Goal: Transaction & Acquisition: Download file/media

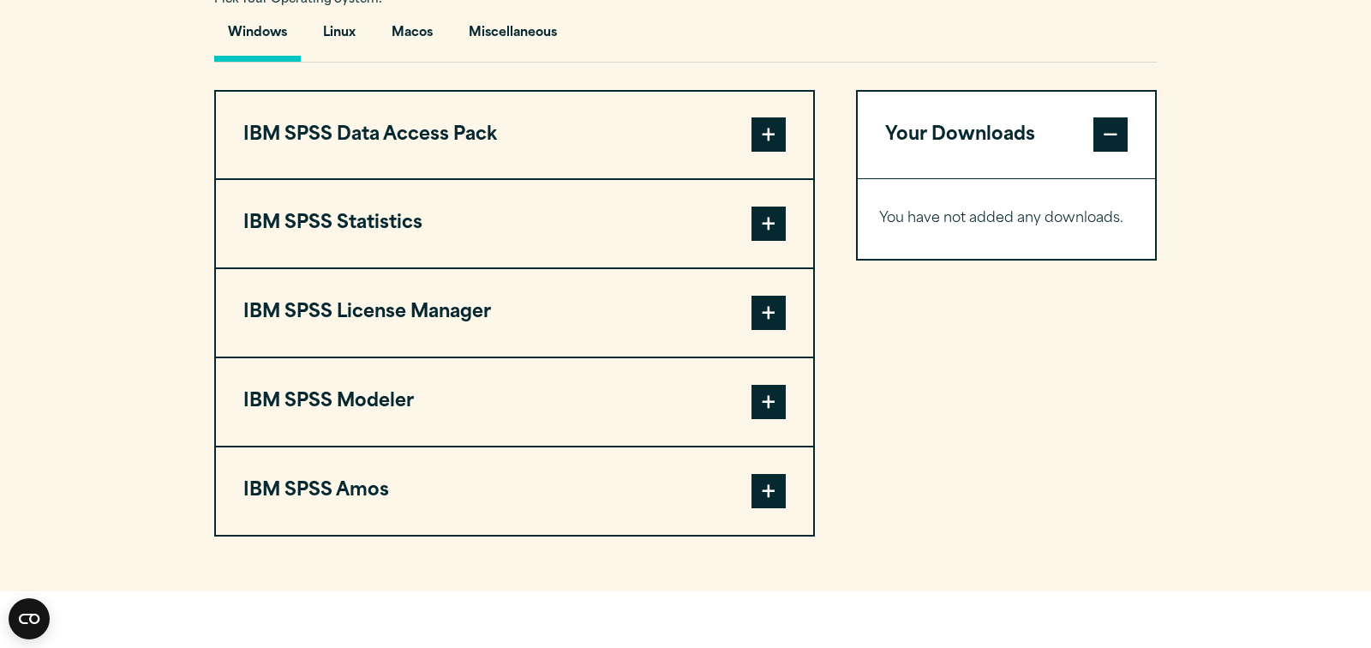
scroll to position [1277, 0]
click at [600, 267] on button "IBM SPSS Statistics" at bounding box center [514, 223] width 597 height 87
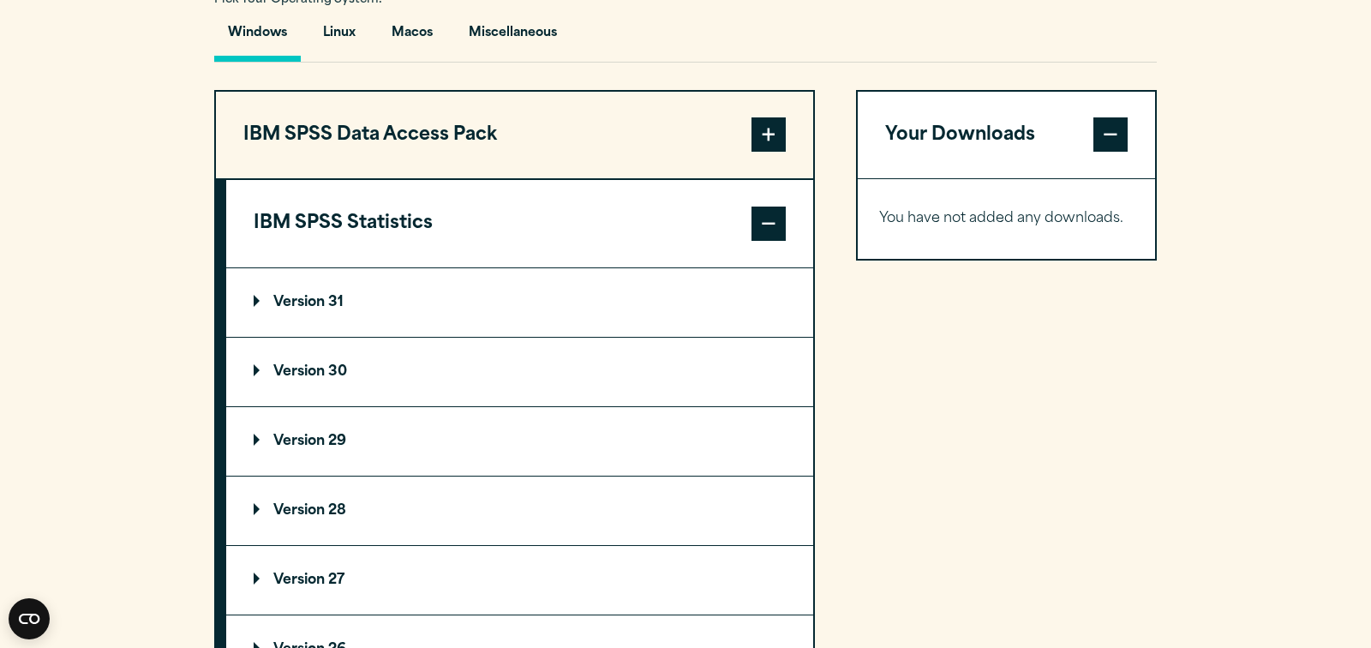
scroll to position [1430, 0]
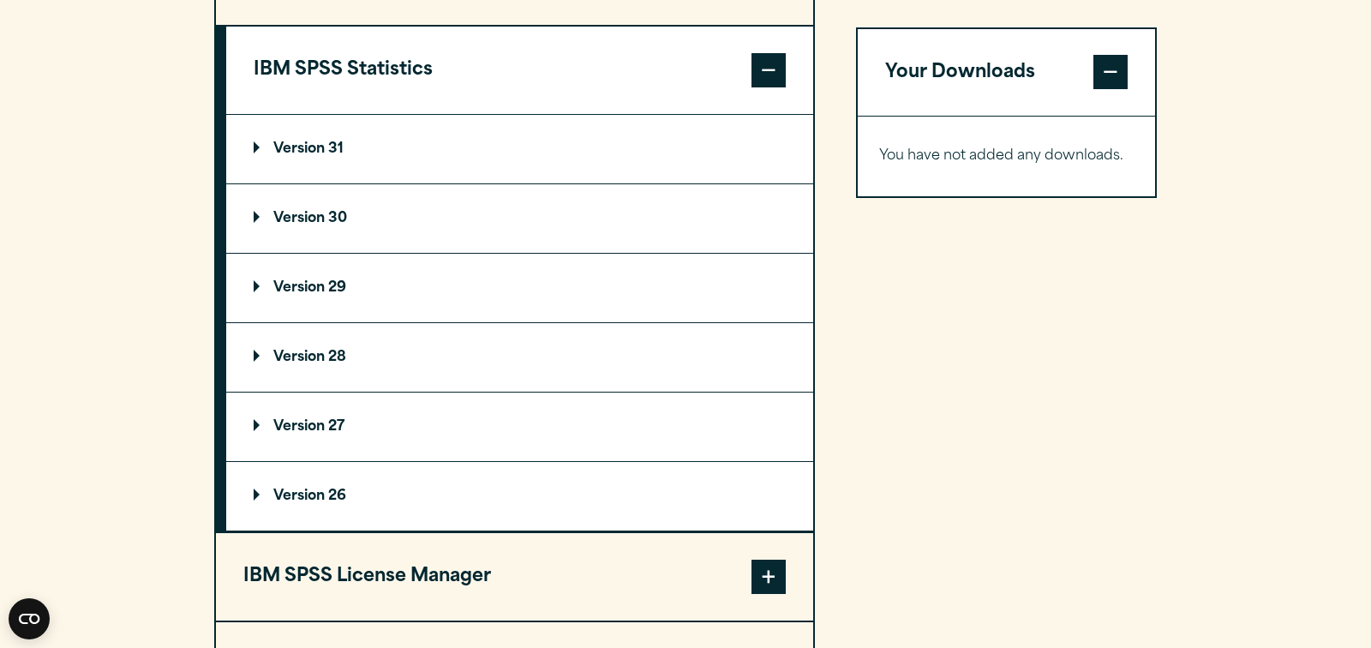
click at [338, 176] on summary "Version 31" at bounding box center [519, 149] width 587 height 69
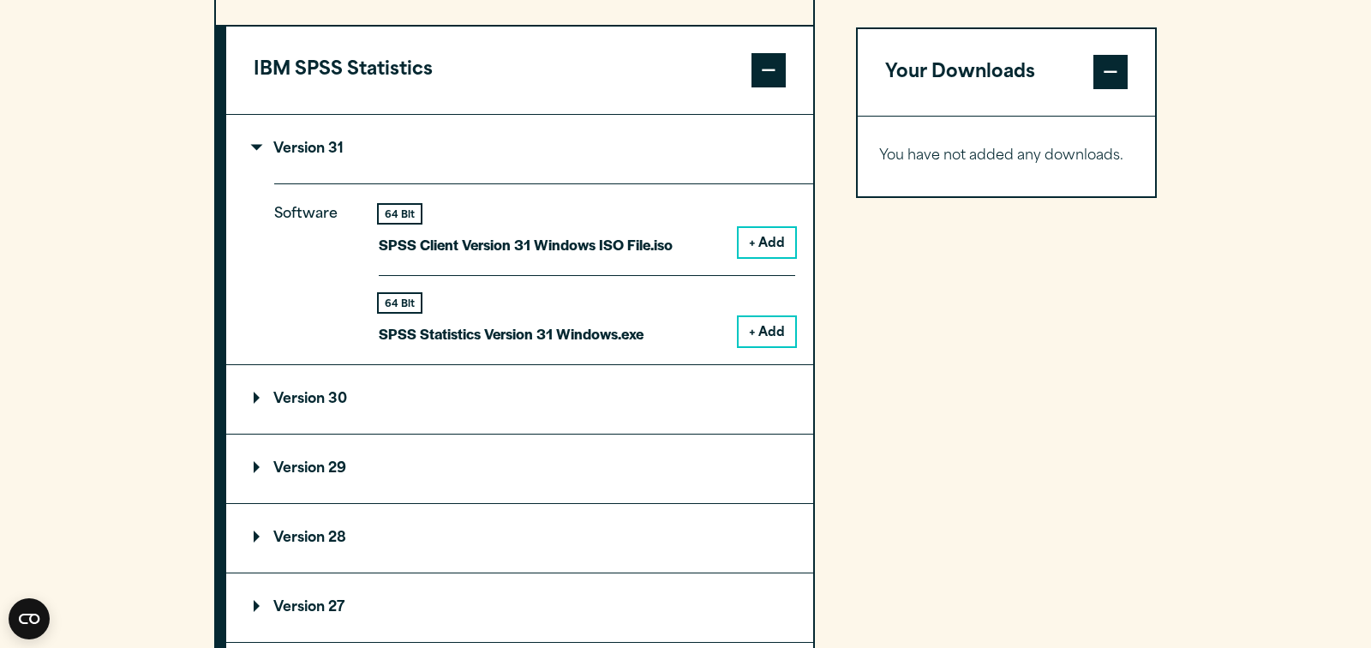
scroll to position [1453, 0]
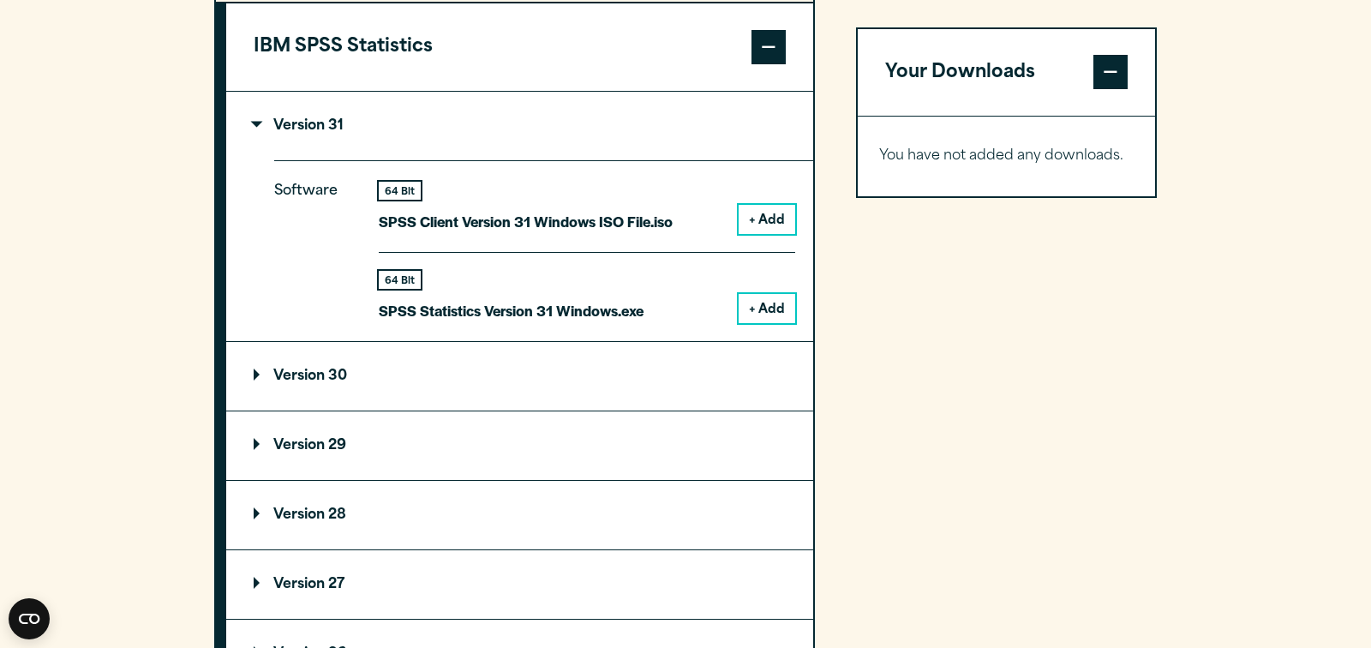
click at [344, 383] on p "Version 30" at bounding box center [300, 376] width 93 height 14
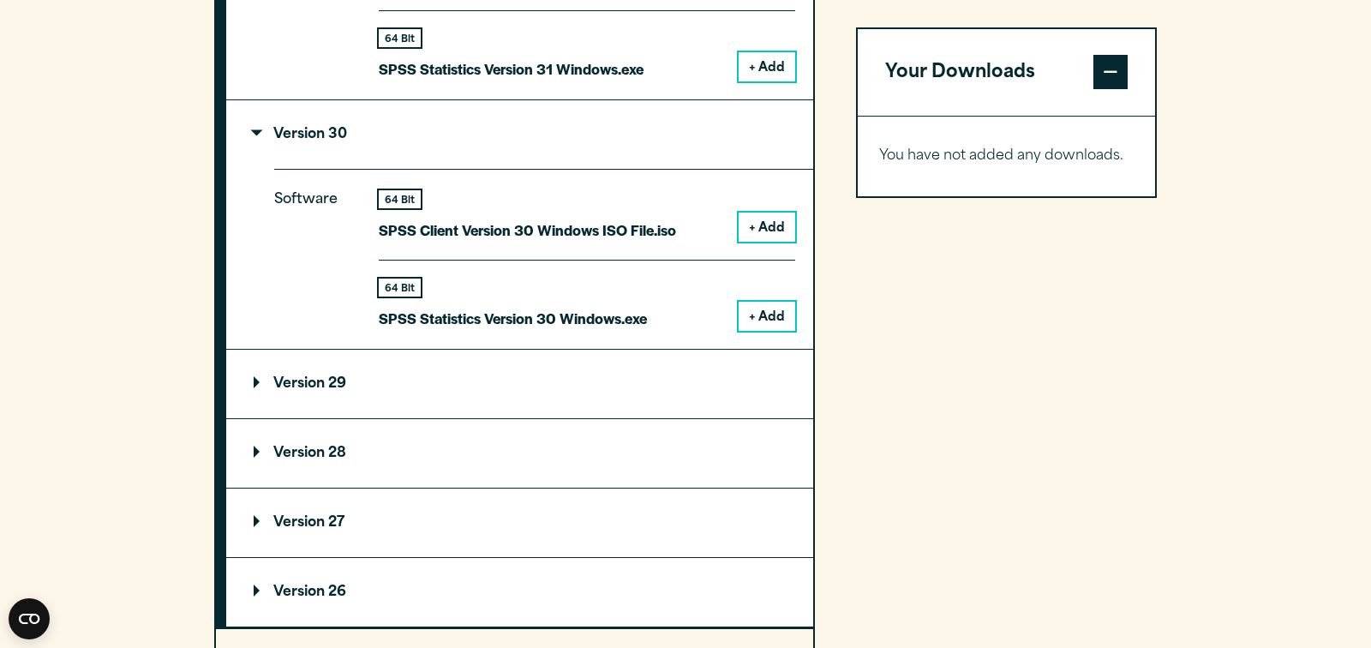
scroll to position [1807, 0]
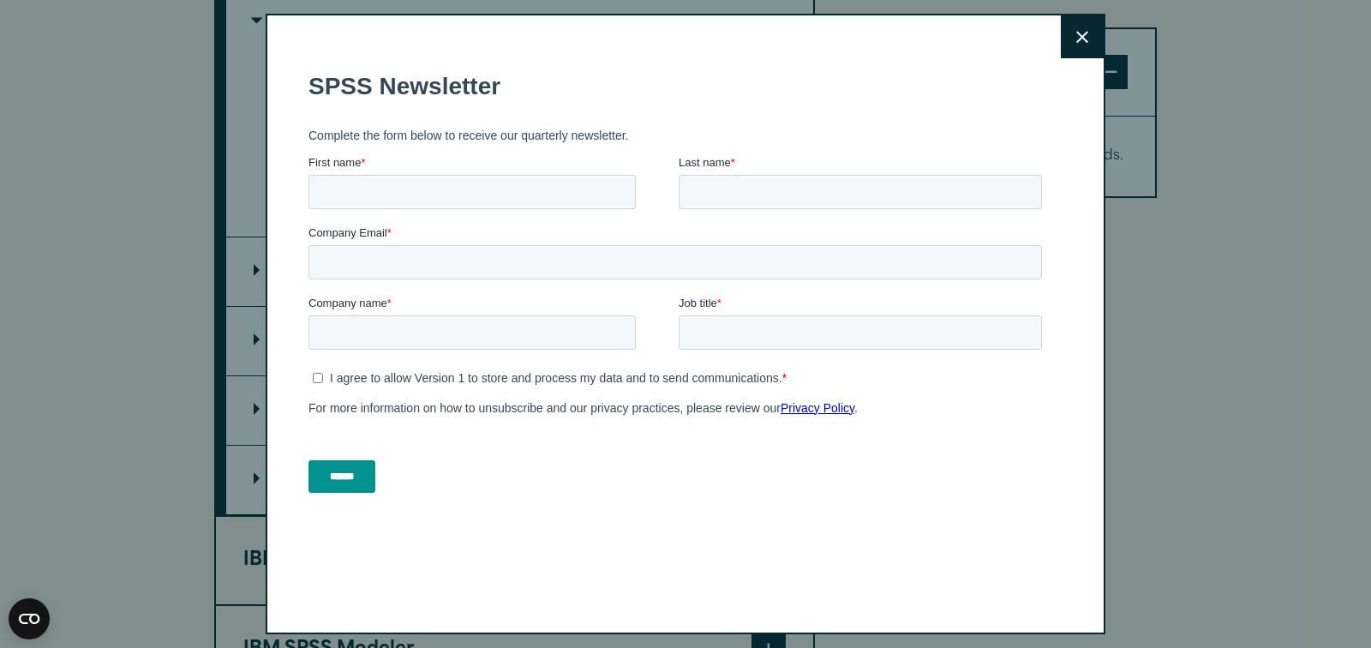
click at [1077, 35] on icon at bounding box center [1082, 37] width 12 height 13
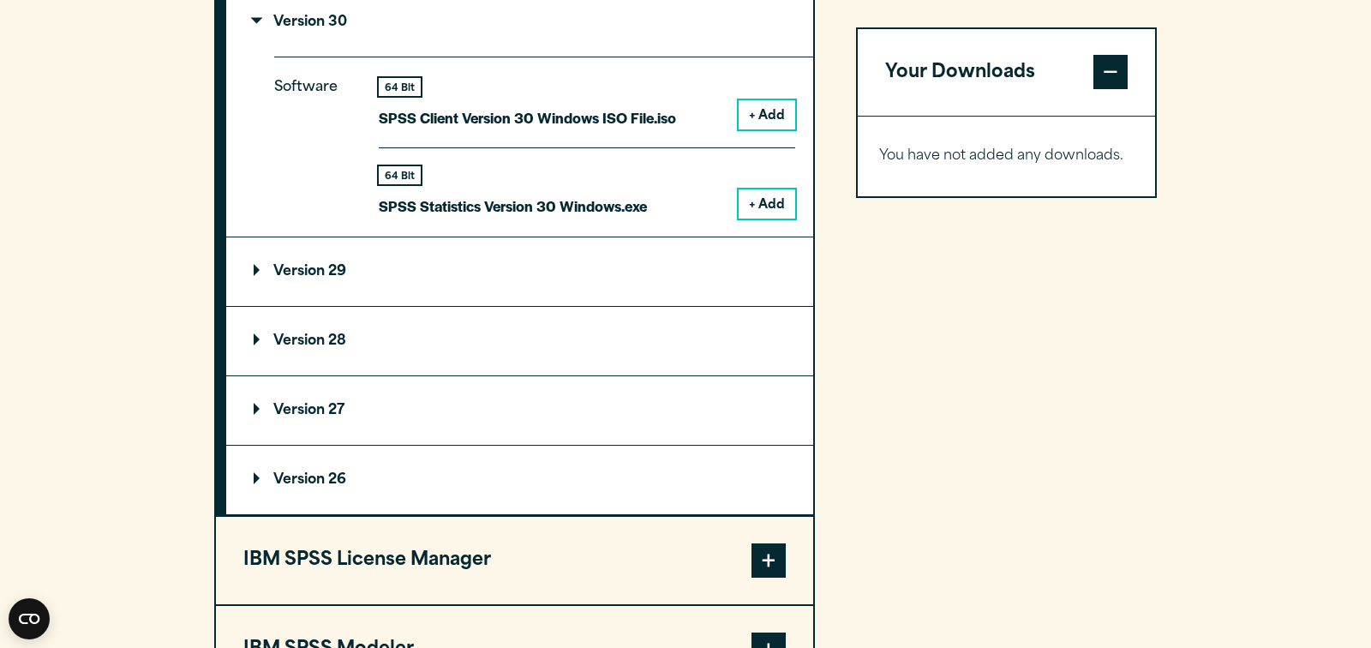
click at [343, 278] on p "Version 29" at bounding box center [300, 272] width 93 height 14
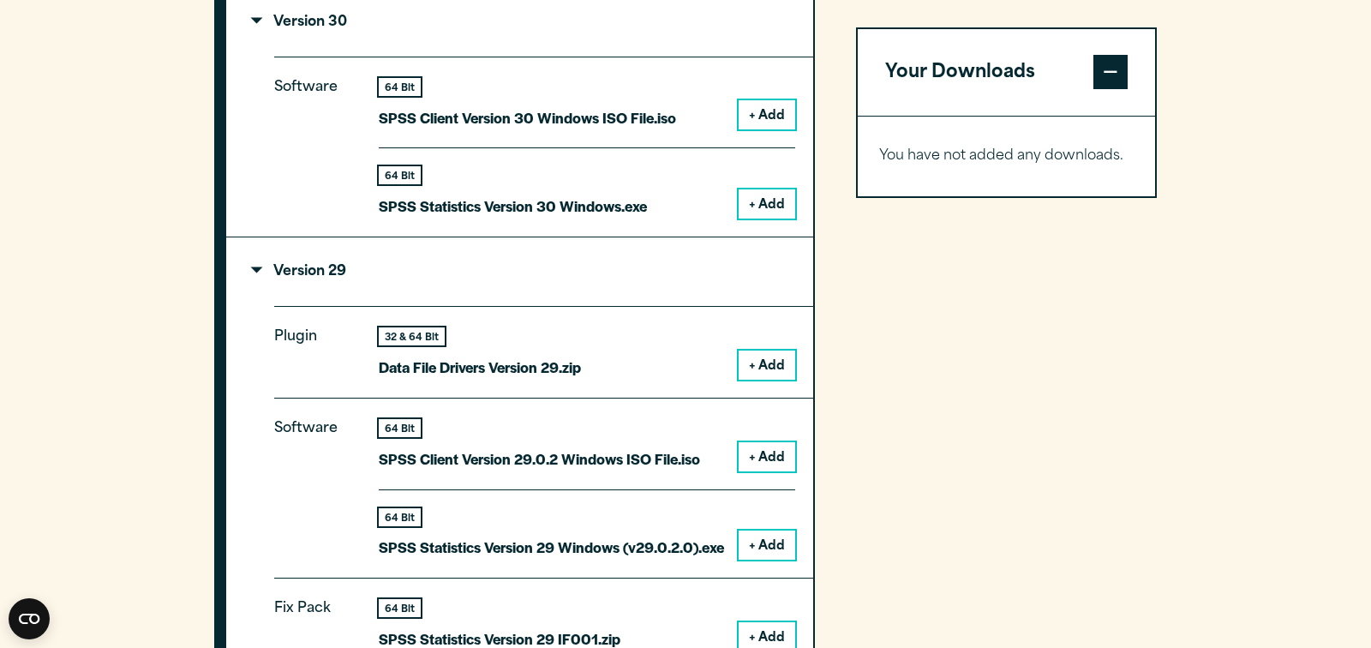
scroll to position [1362, 0]
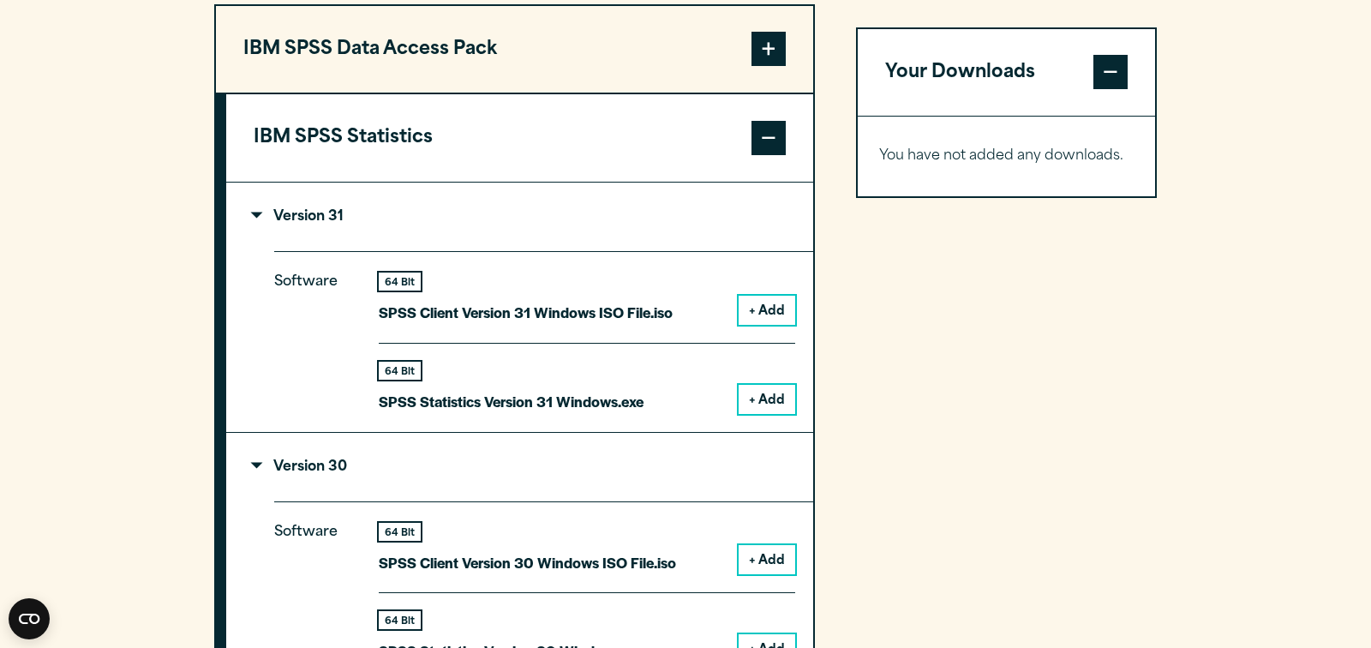
click at [766, 414] on button "+ Add" at bounding box center [767, 399] width 57 height 29
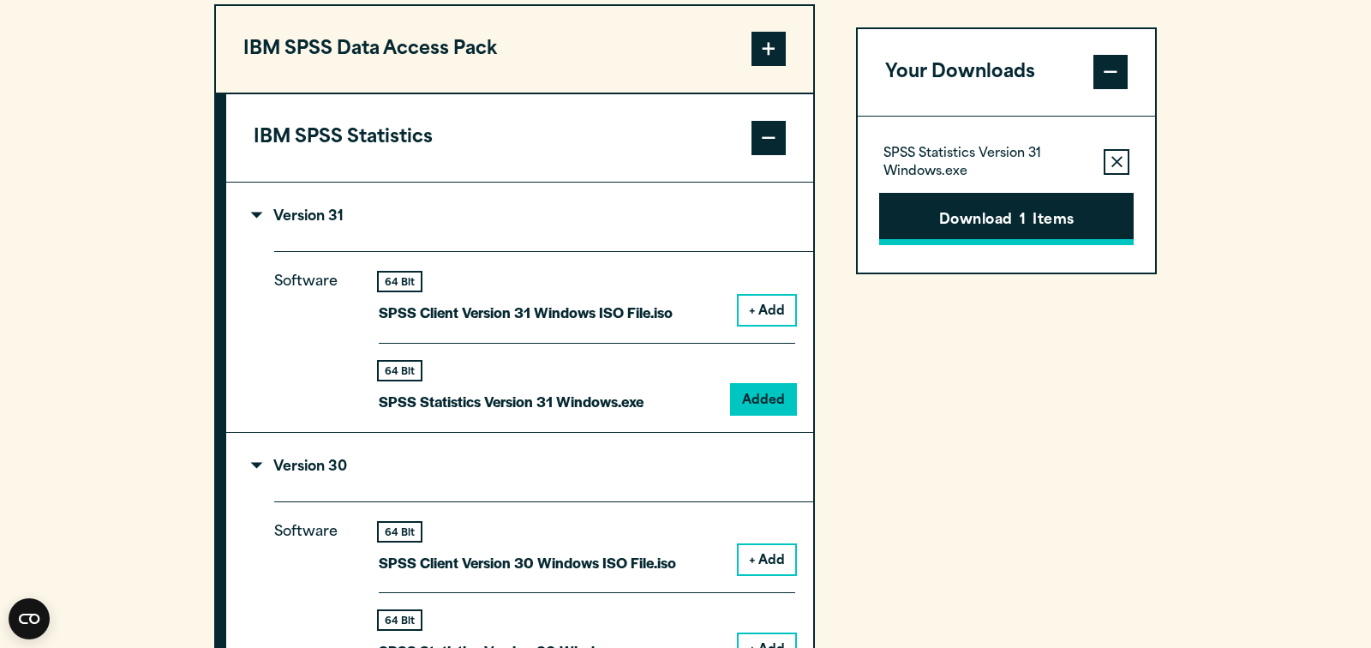
click at [1024, 232] on span "1" at bounding box center [1023, 221] width 6 height 22
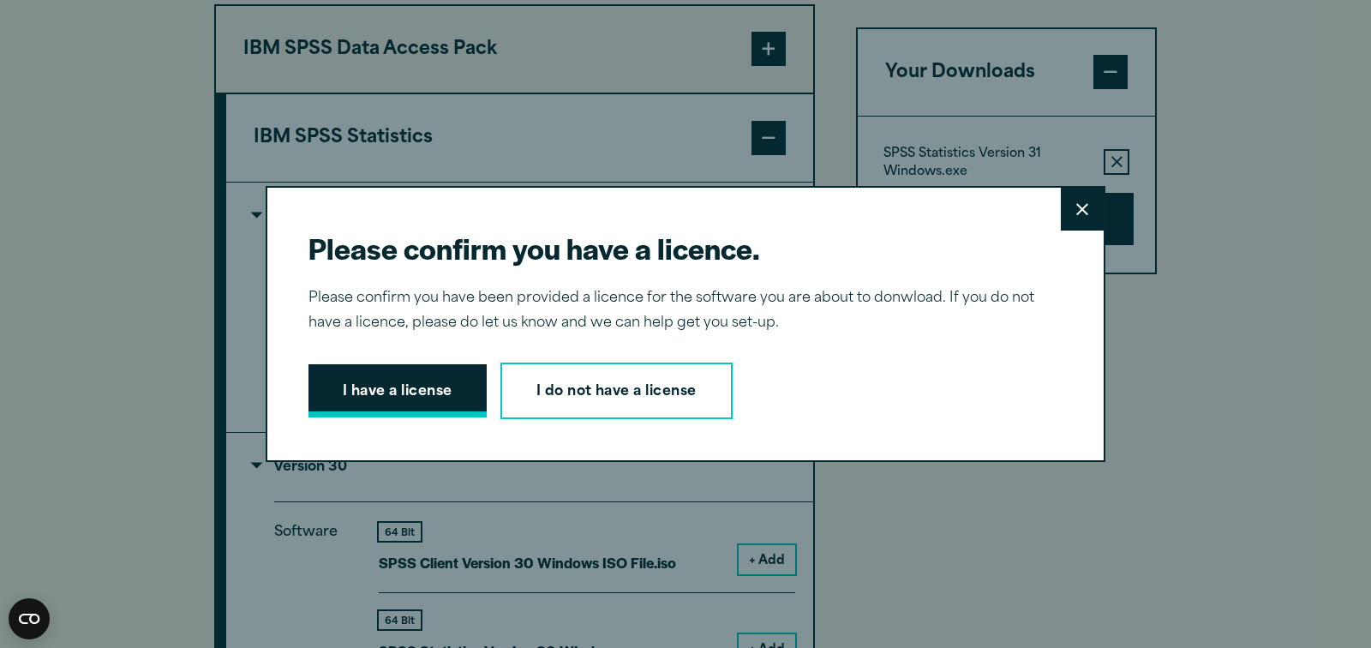
click at [458, 395] on button "I have a license" at bounding box center [397, 390] width 178 height 53
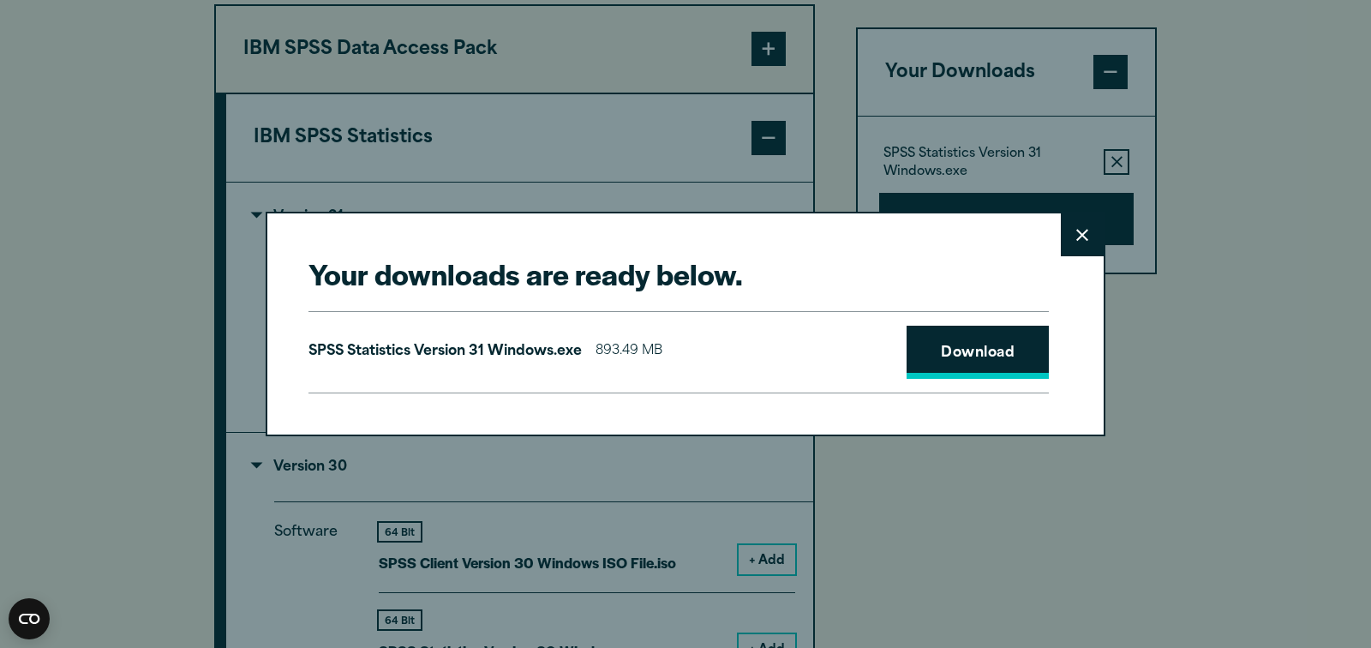
click at [998, 338] on link "Download" at bounding box center [978, 352] width 142 height 53
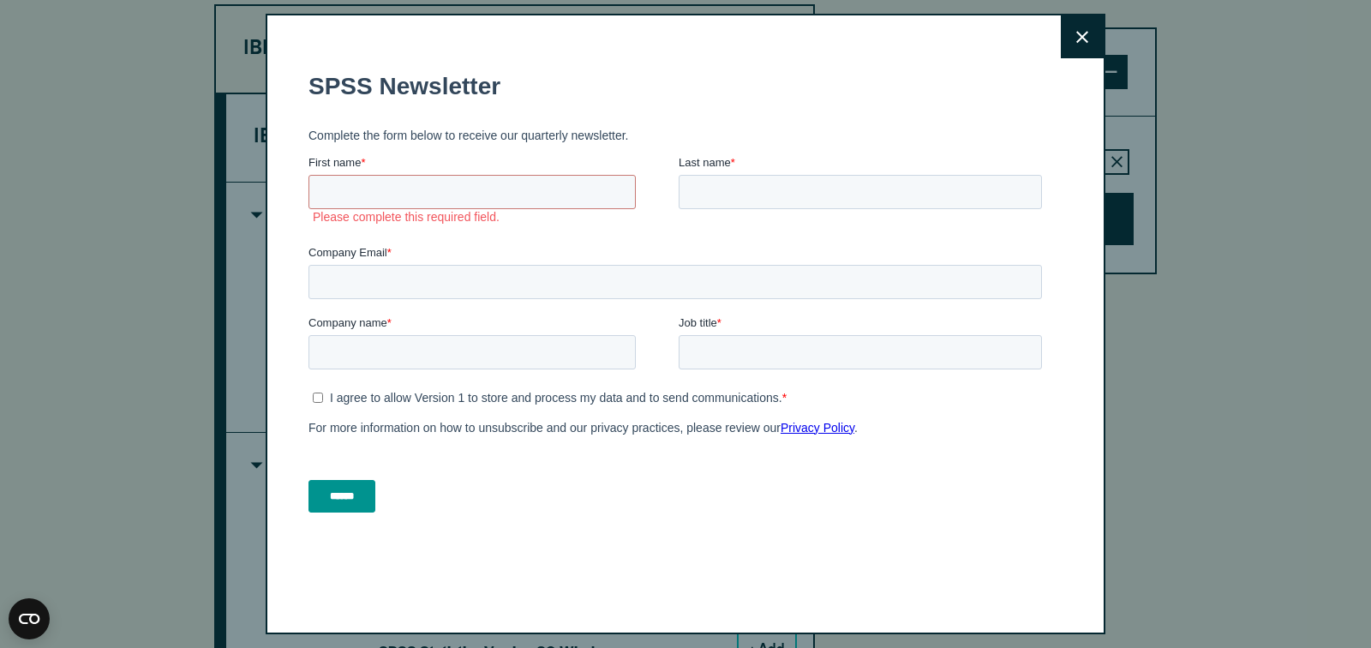
click at [1093, 43] on button "Close" at bounding box center [1082, 36] width 43 height 43
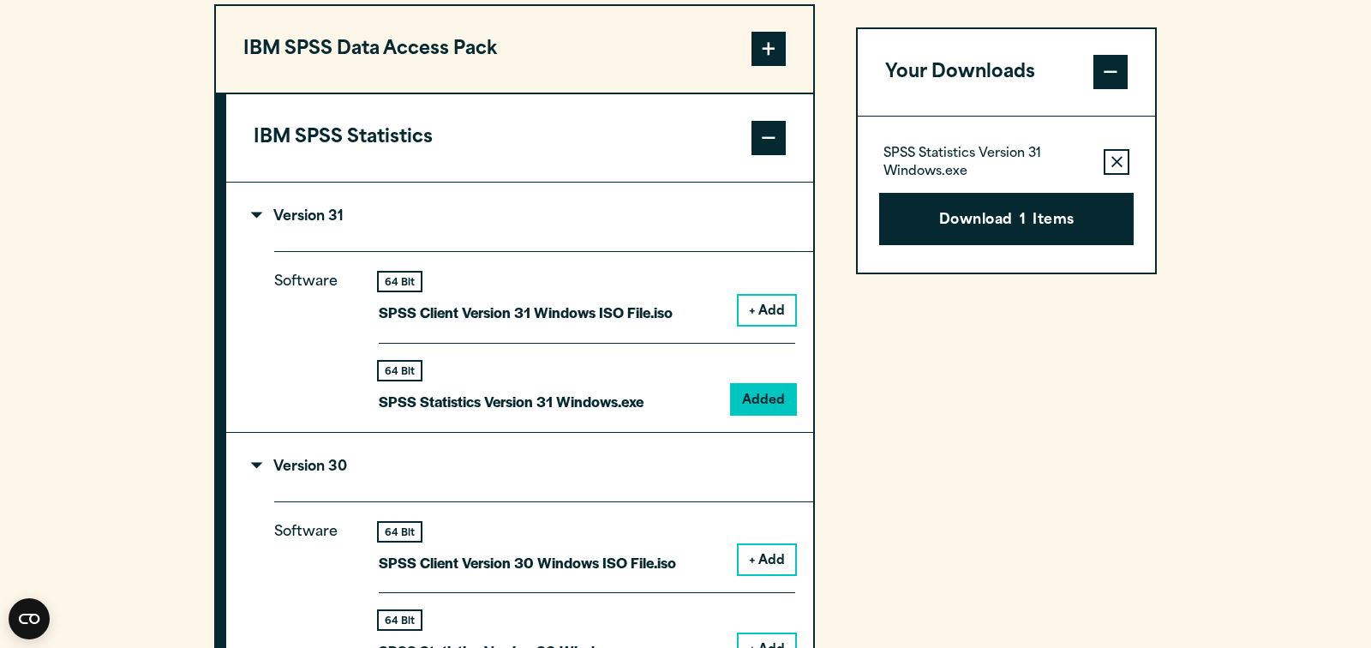
scroll to position [1366, 0]
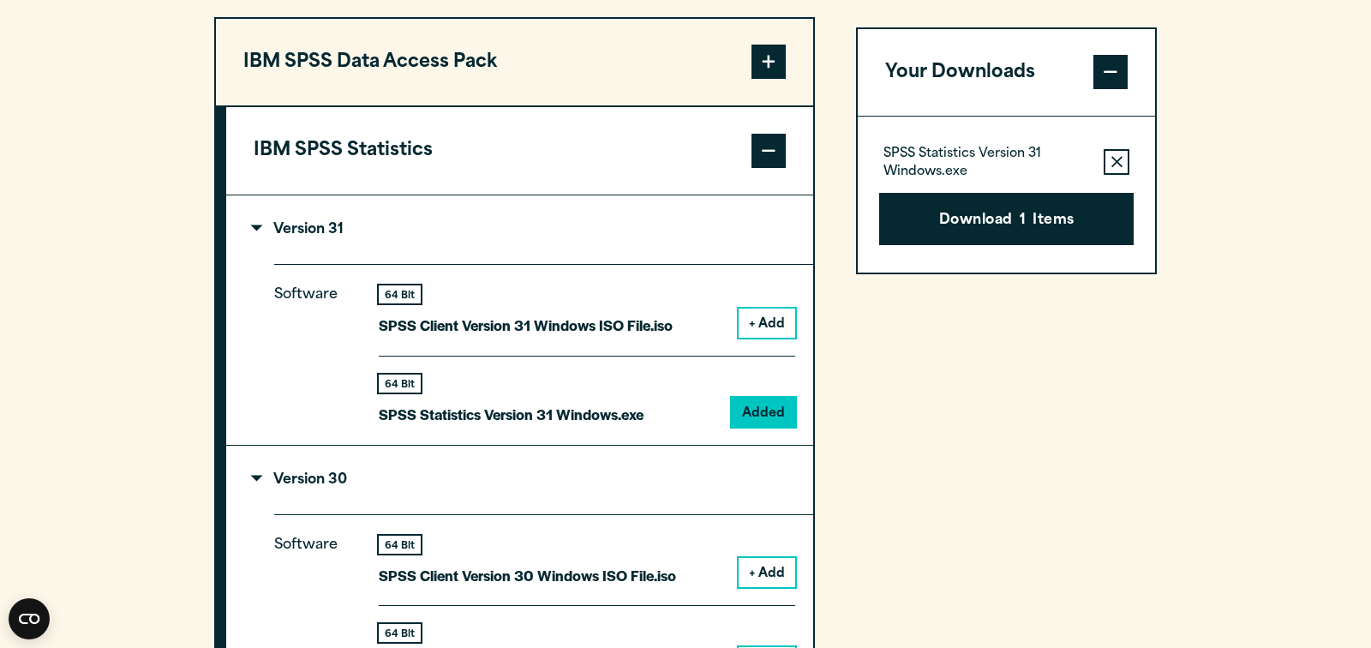
scroll to position [1473, 0]
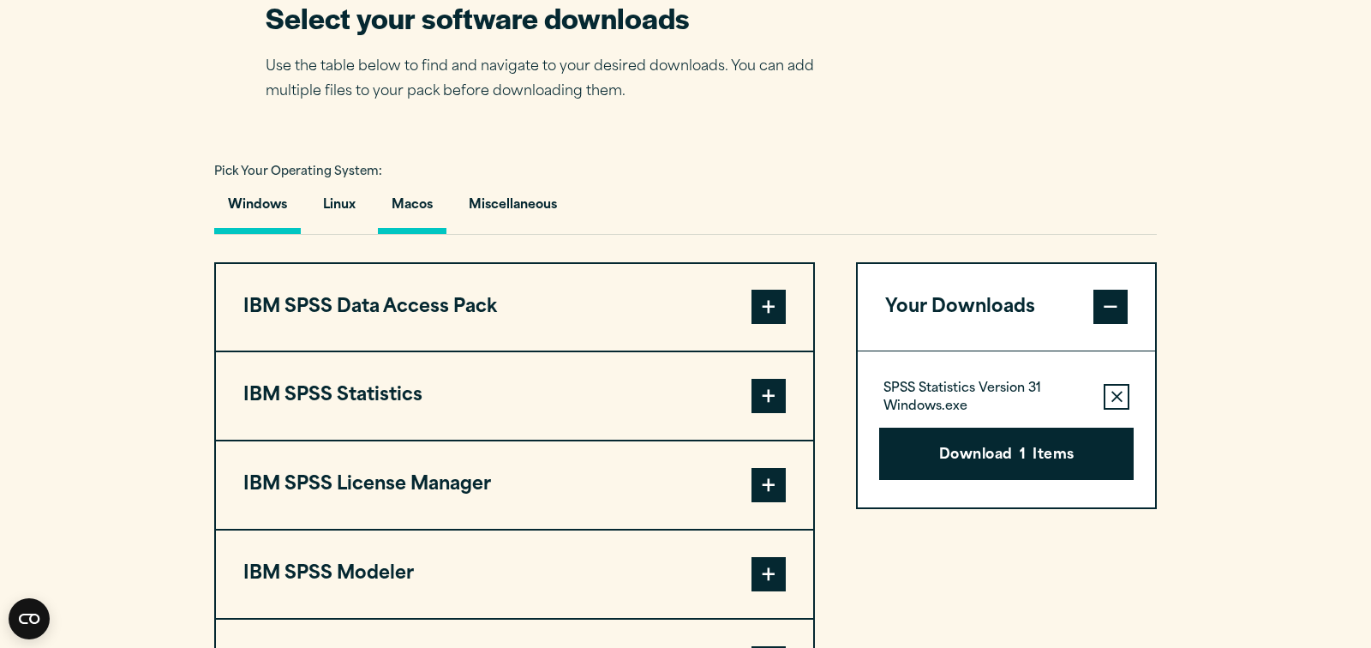
scroll to position [1237, 0]
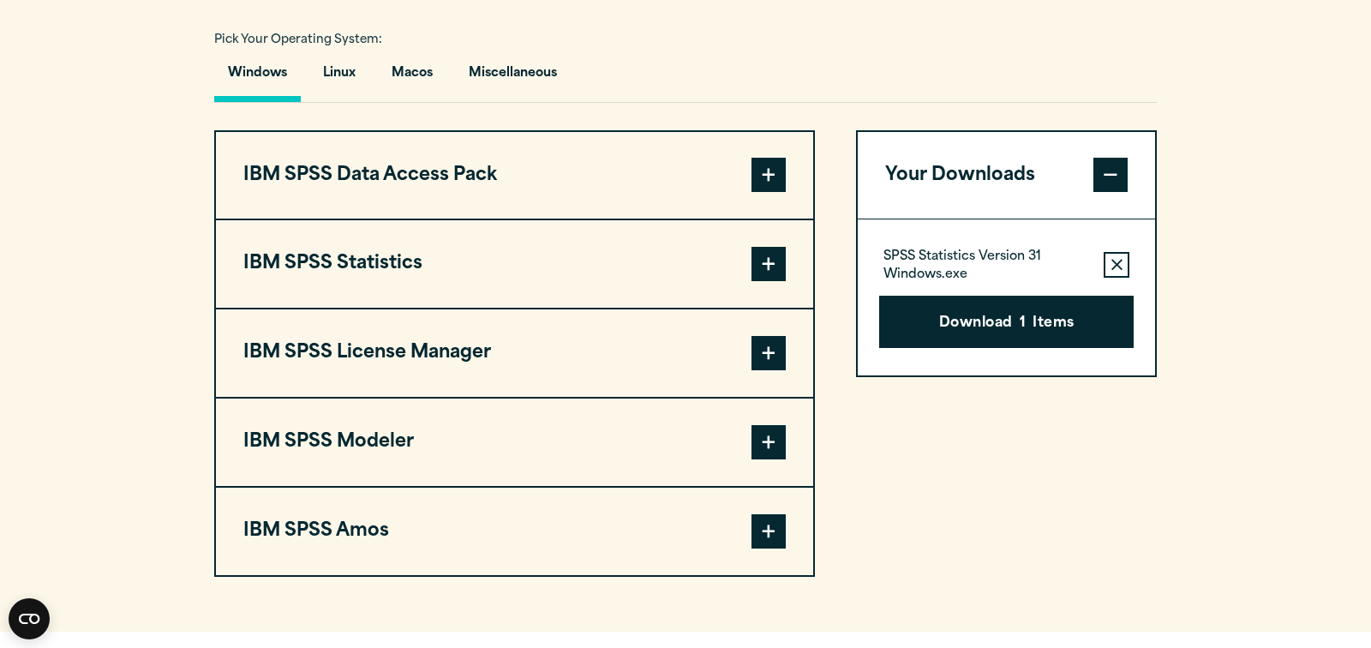
click at [762, 281] on span at bounding box center [769, 264] width 34 height 34
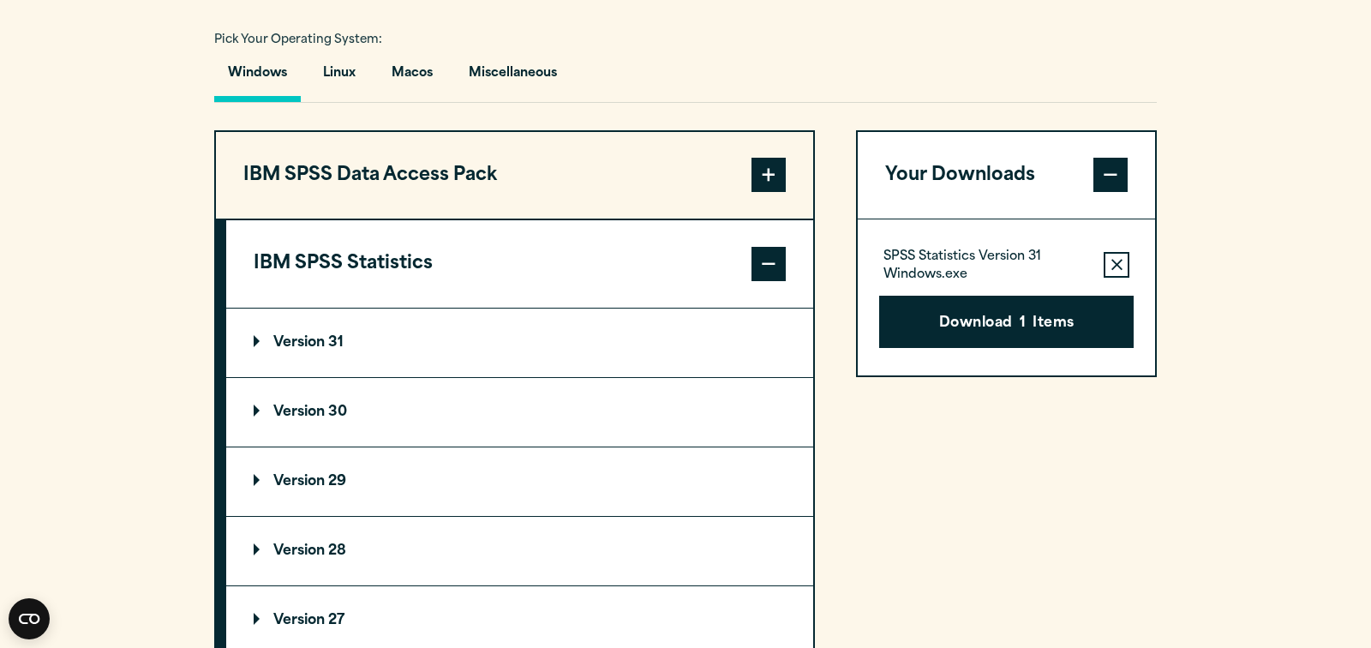
scroll to position [1267, 0]
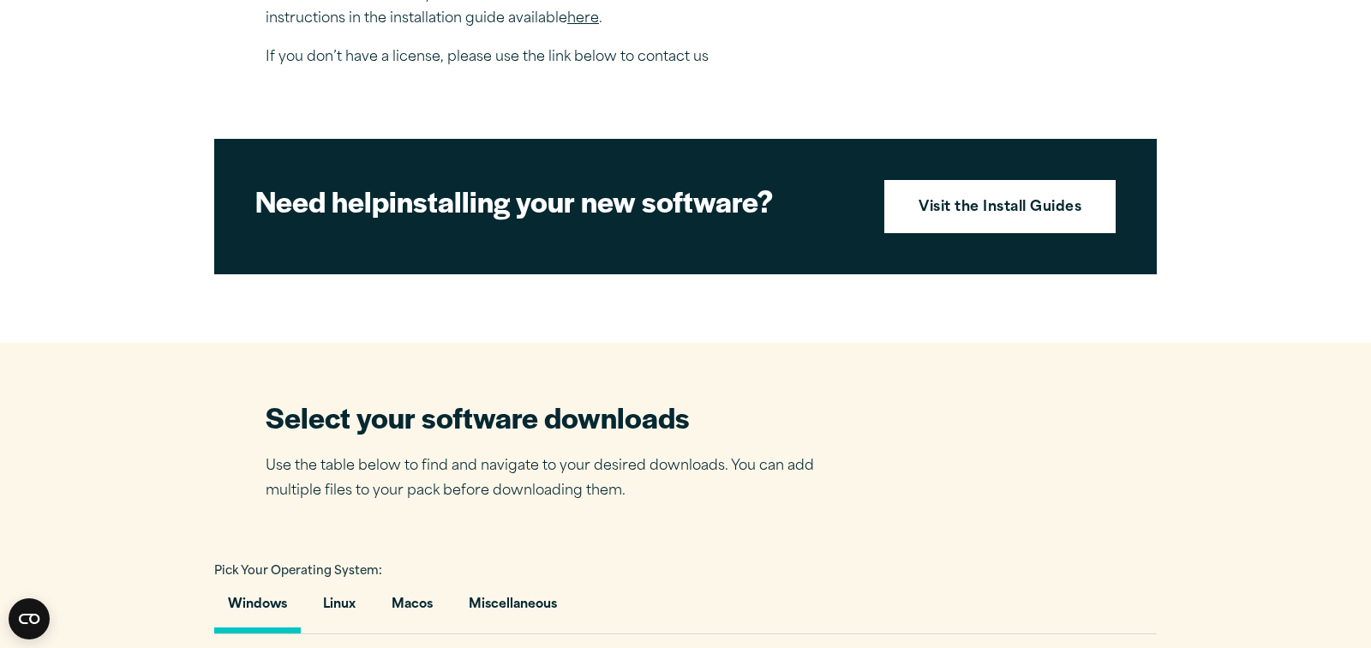
scroll to position [1045, 0]
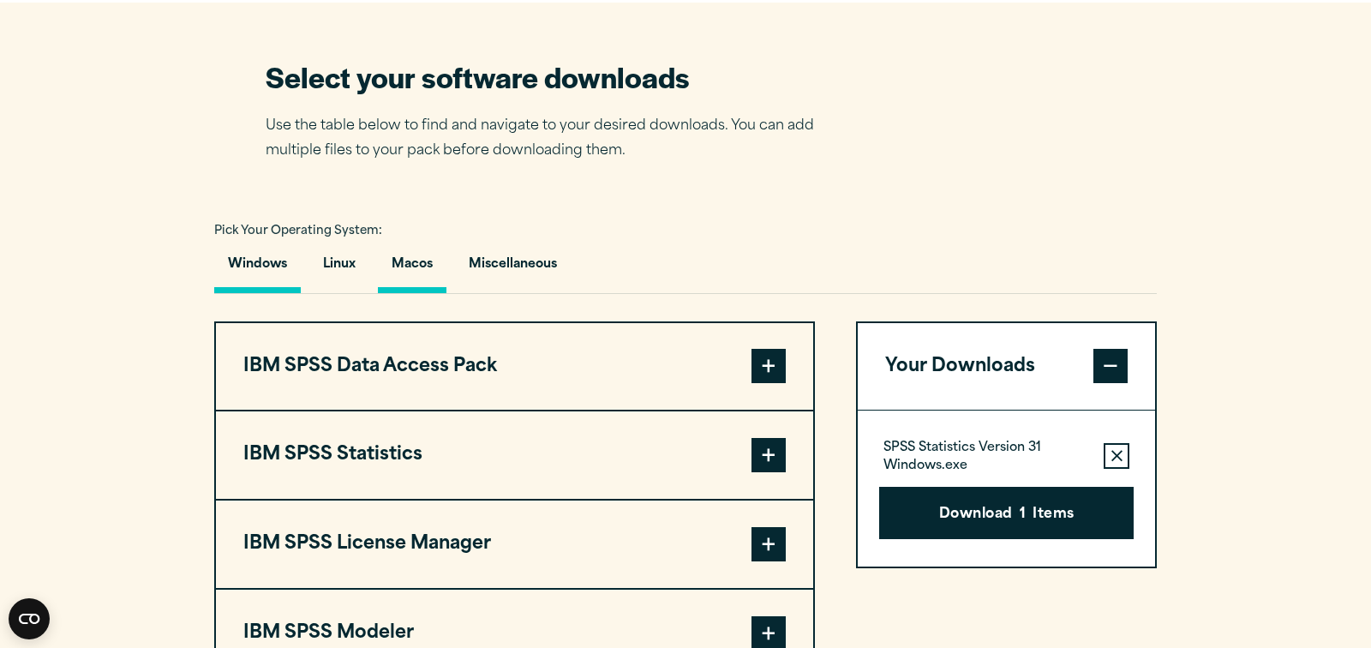
click at [425, 293] on button "Macos" at bounding box center [412, 268] width 69 height 49
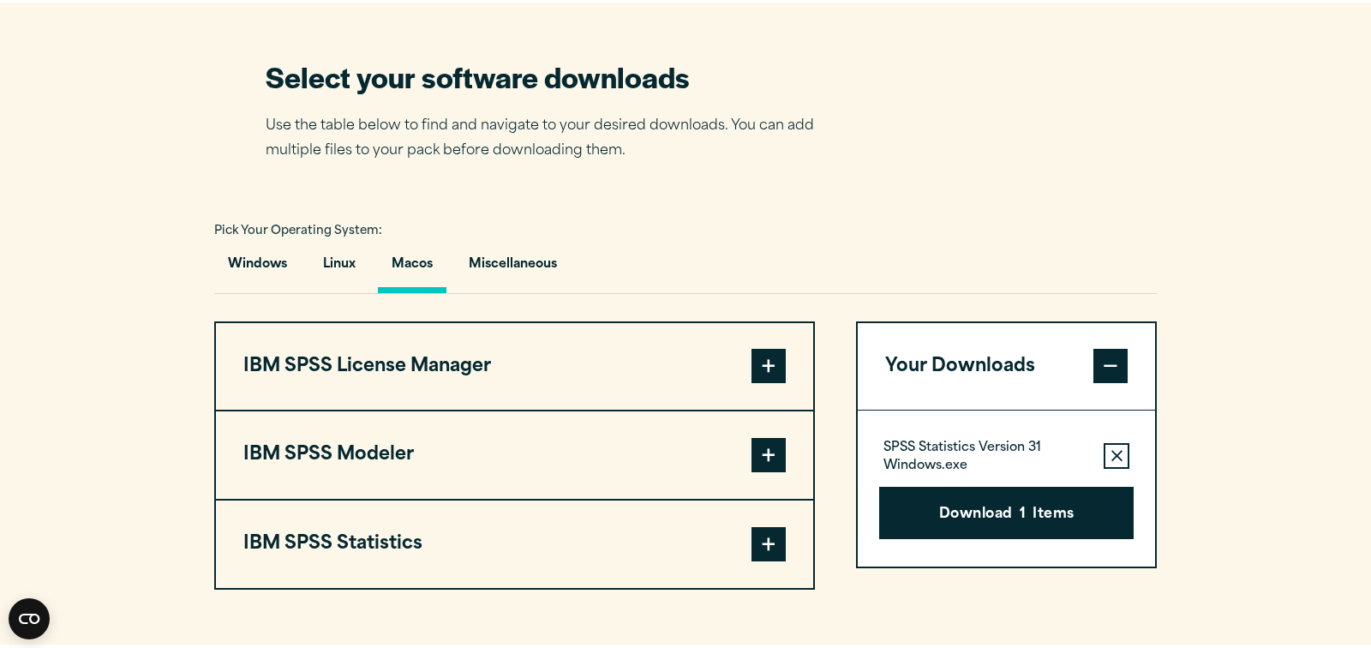
scroll to position [1070, 0]
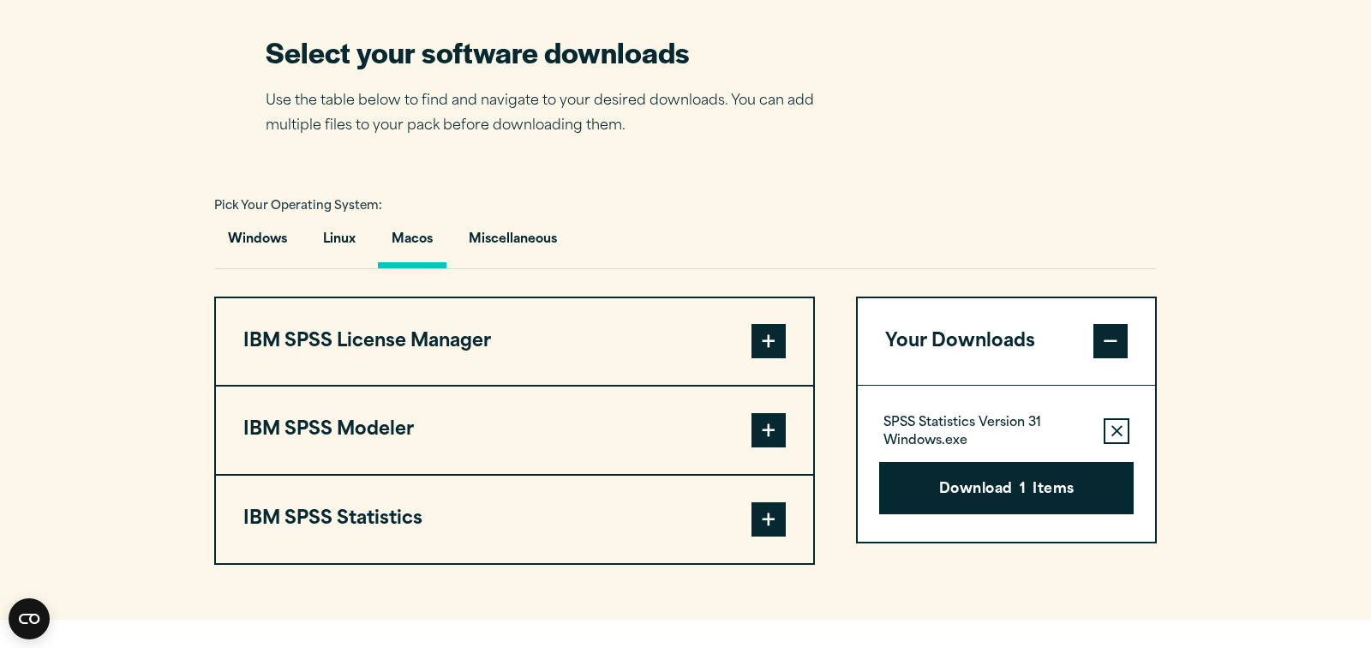
click at [788, 562] on button "IBM SPSS Statistics" at bounding box center [514, 519] width 597 height 87
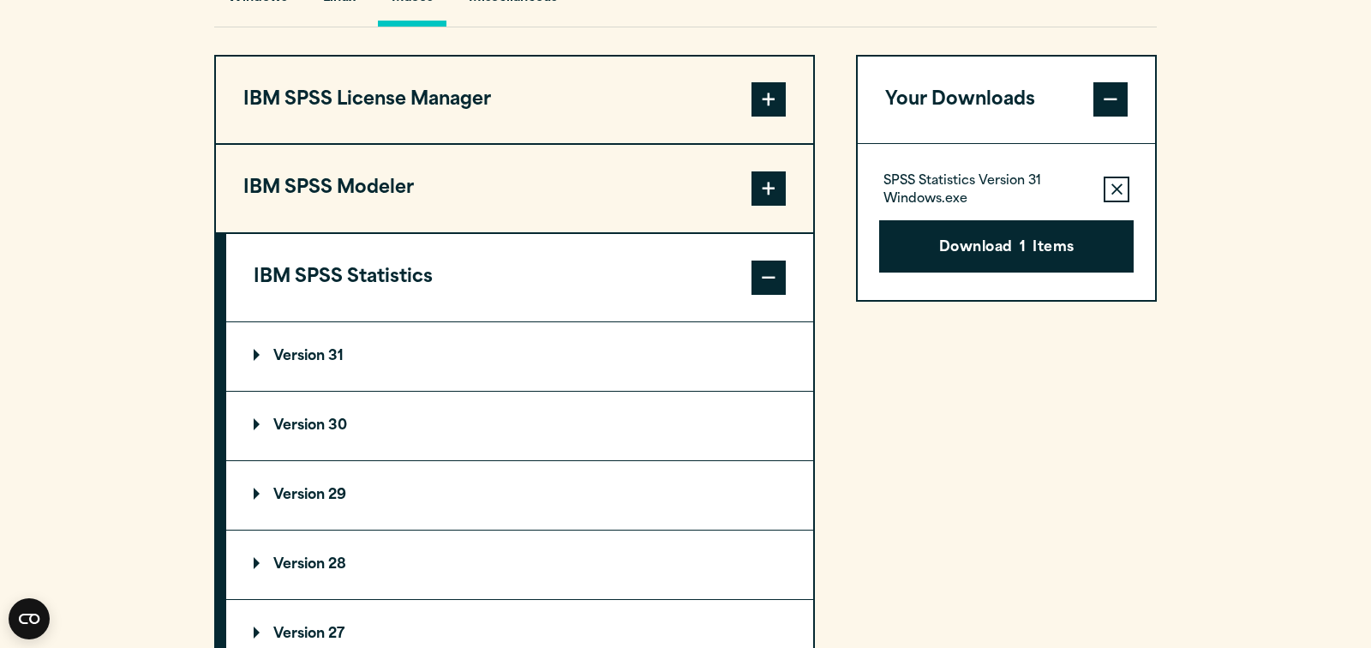
scroll to position [1415, 0]
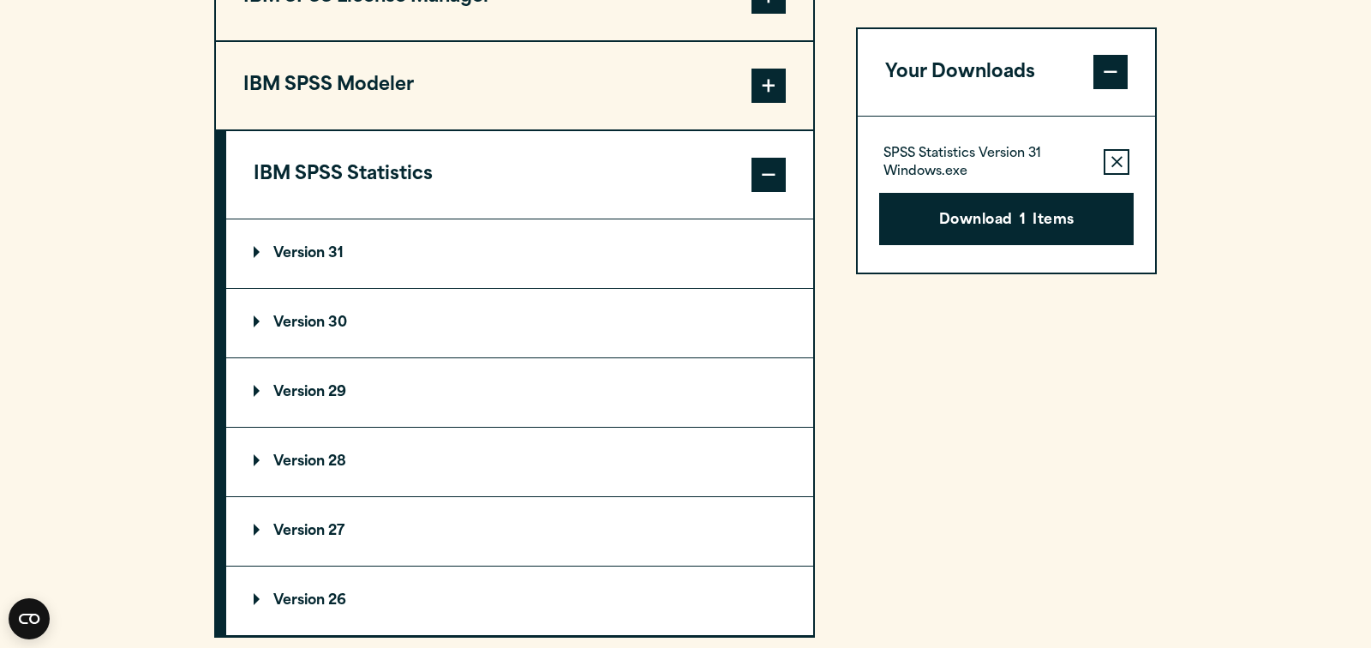
click at [341, 260] on p "Version 31" at bounding box center [299, 254] width 90 height 14
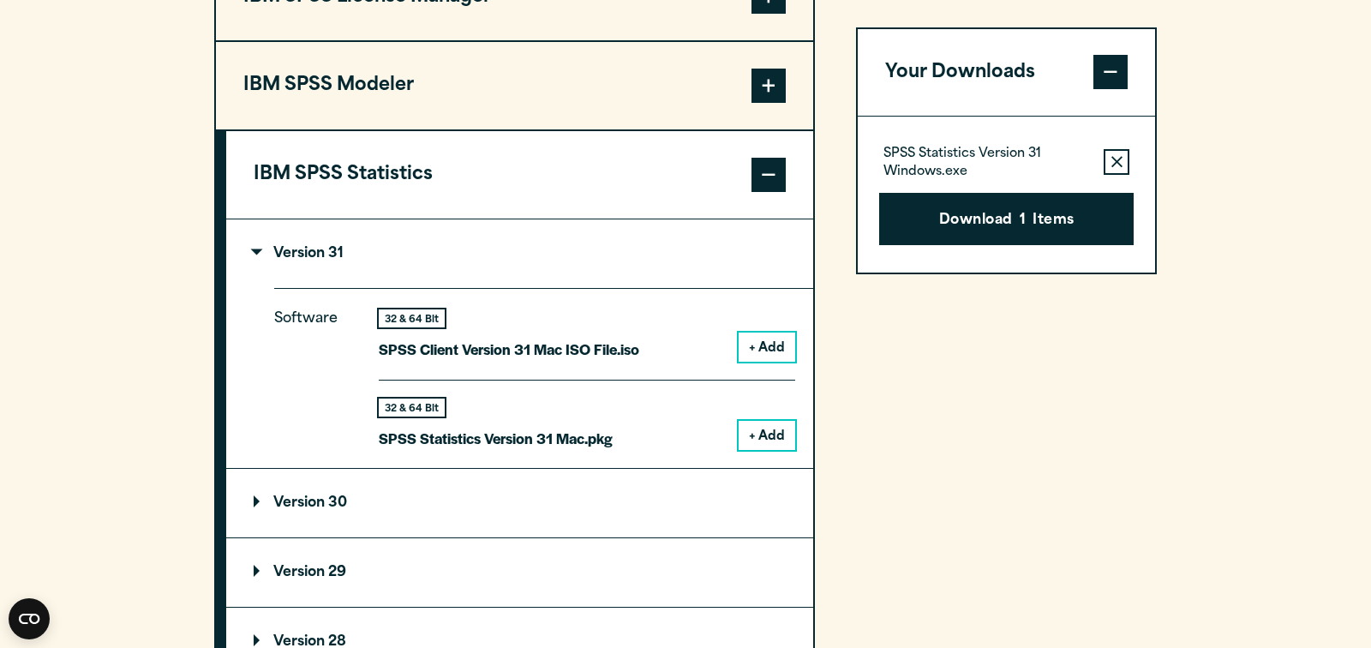
click at [758, 450] on button "+ Add" at bounding box center [767, 435] width 57 height 29
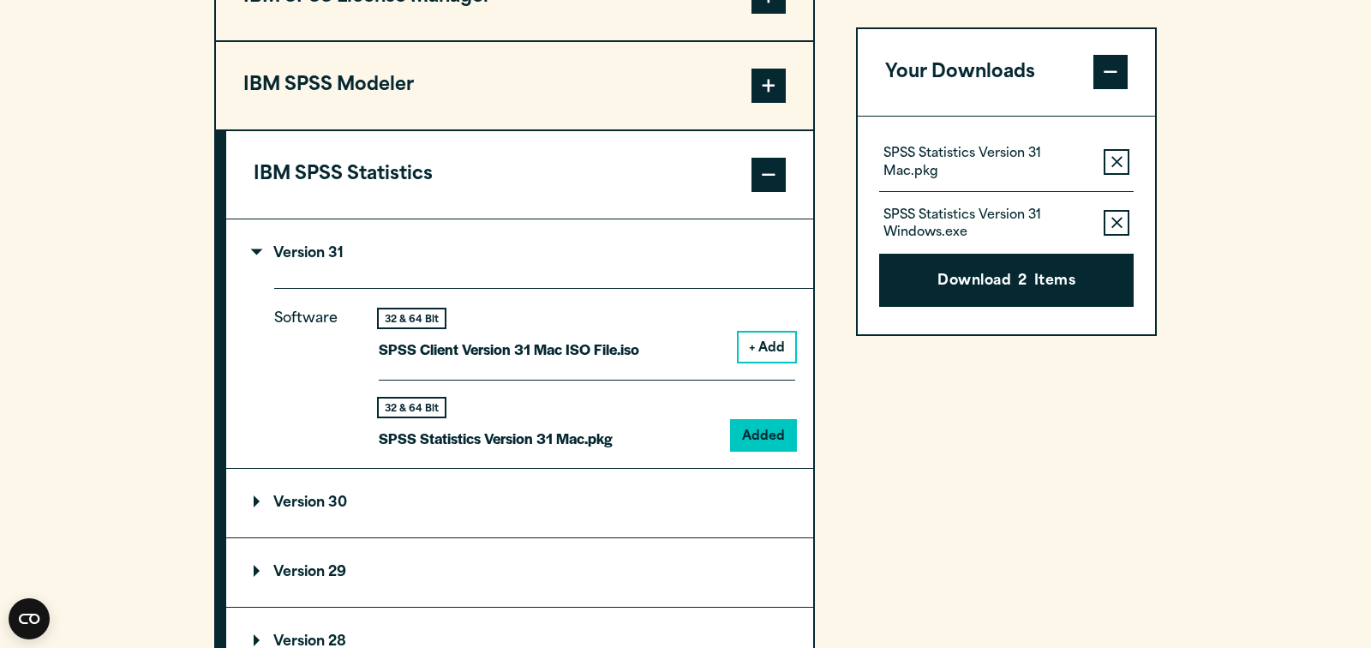
click at [1117, 220] on icon "button" at bounding box center [1116, 224] width 11 height 12
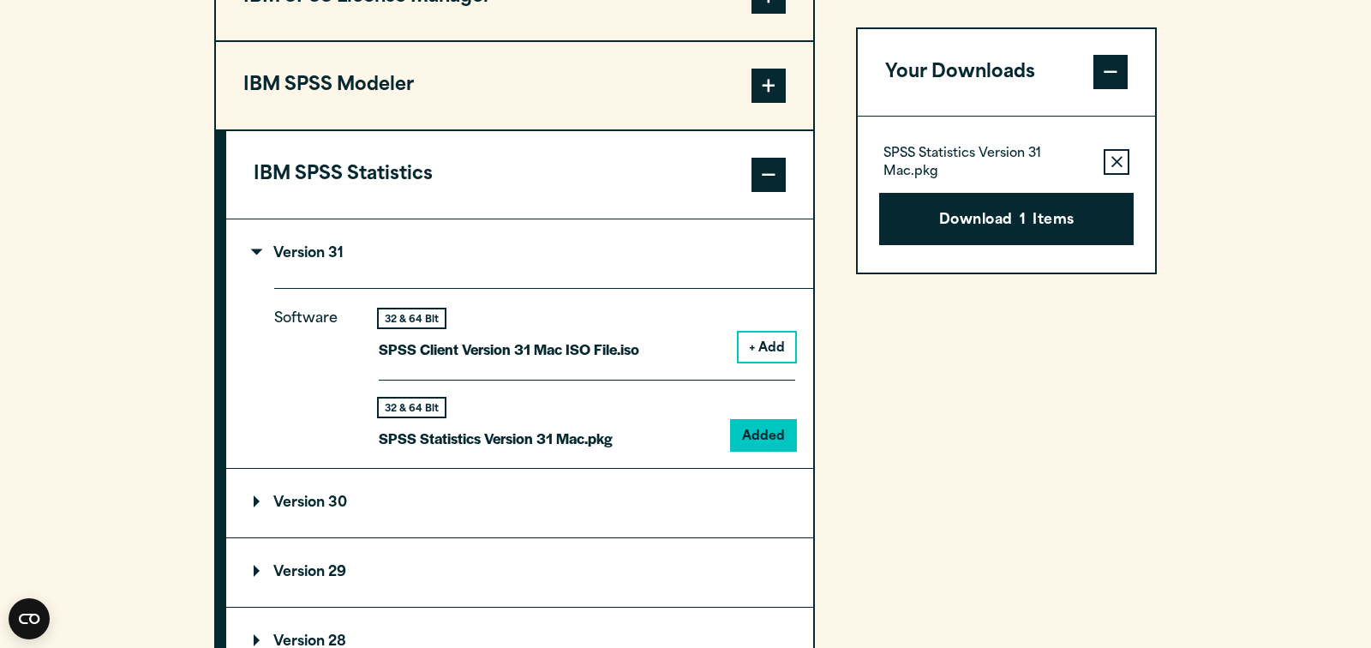
click at [1110, 161] on button "Remove this item from your software download list" at bounding box center [1117, 162] width 26 height 26
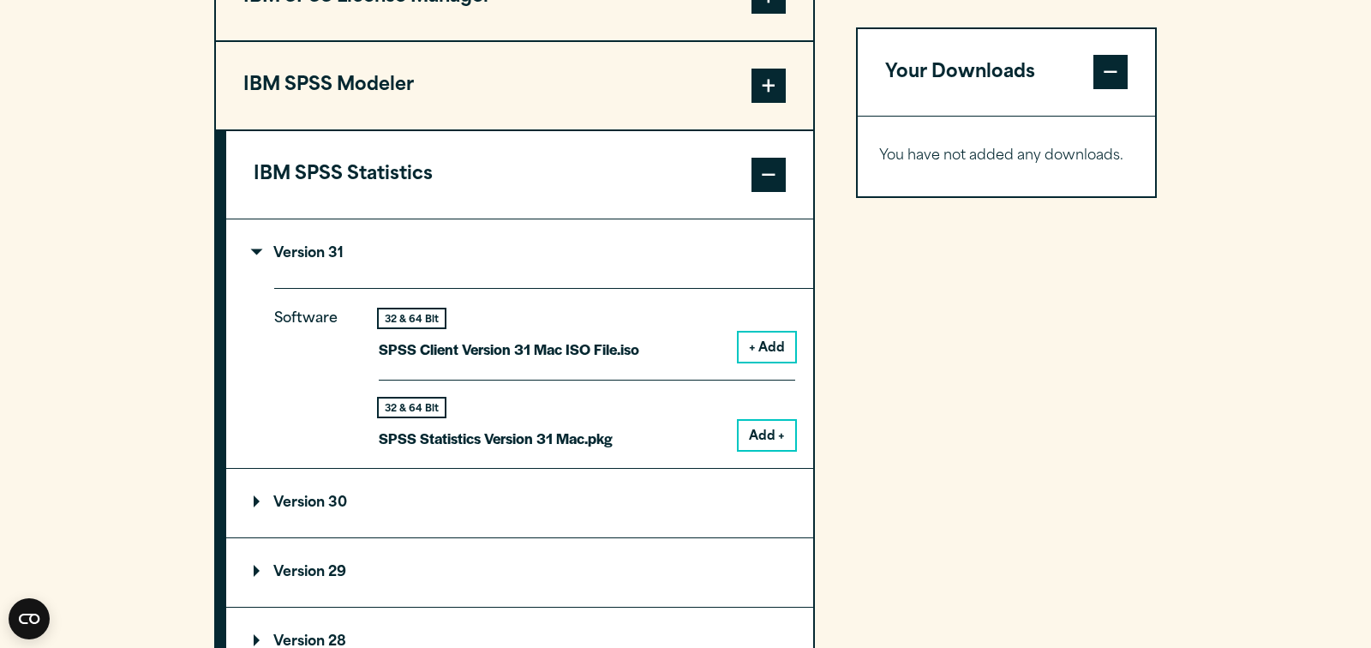
click at [771, 450] on button "Add +" at bounding box center [767, 435] width 57 height 29
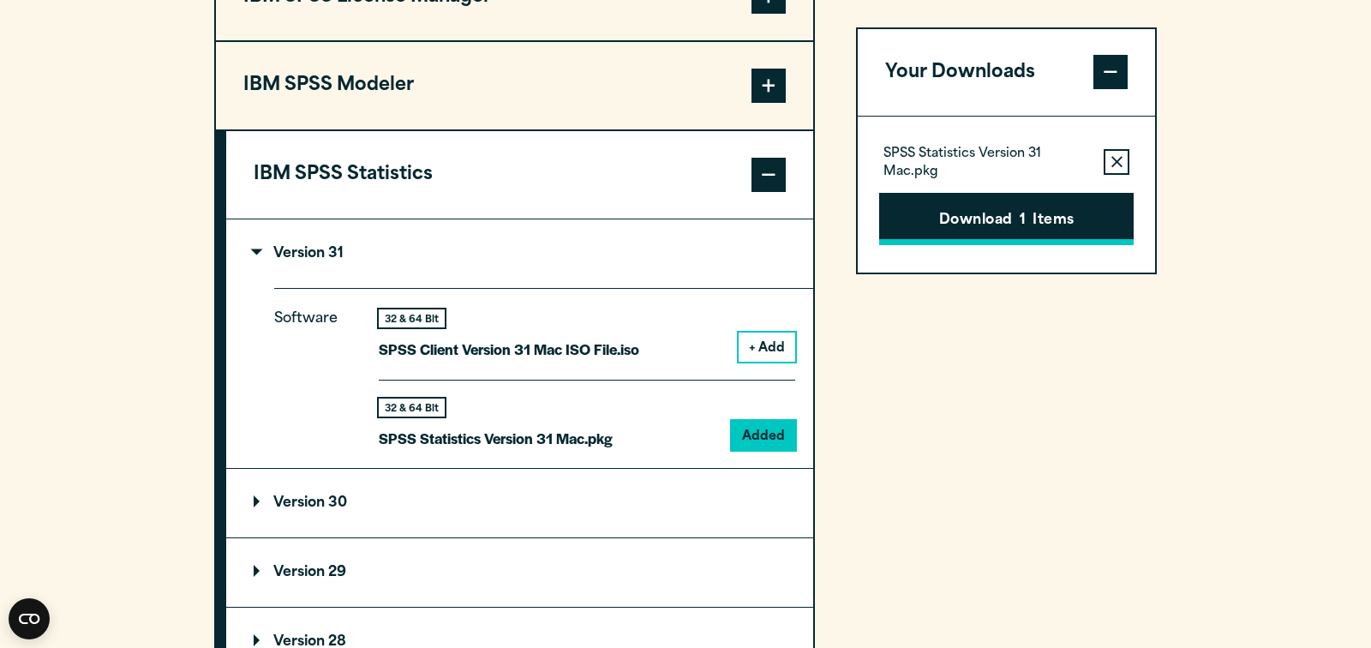
click at [1015, 223] on button "Download 1 Items" at bounding box center [1006, 219] width 254 height 53
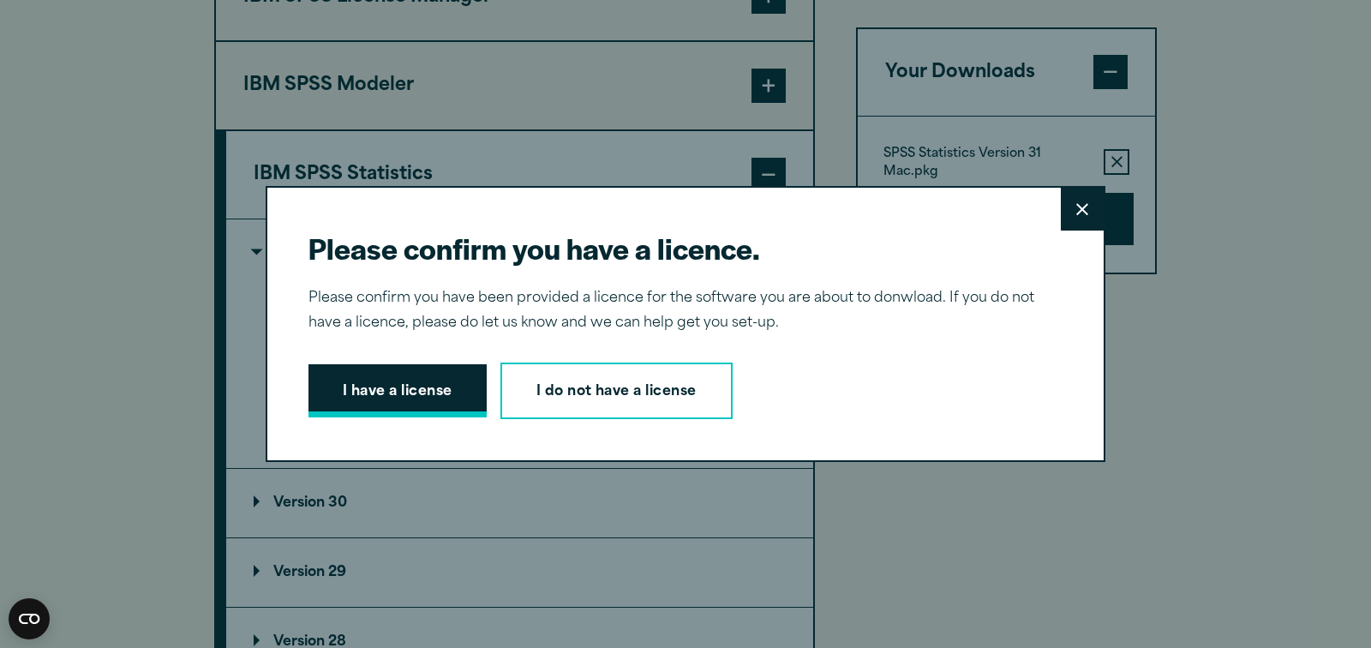
click at [470, 394] on button "I have a license" at bounding box center [397, 390] width 178 height 53
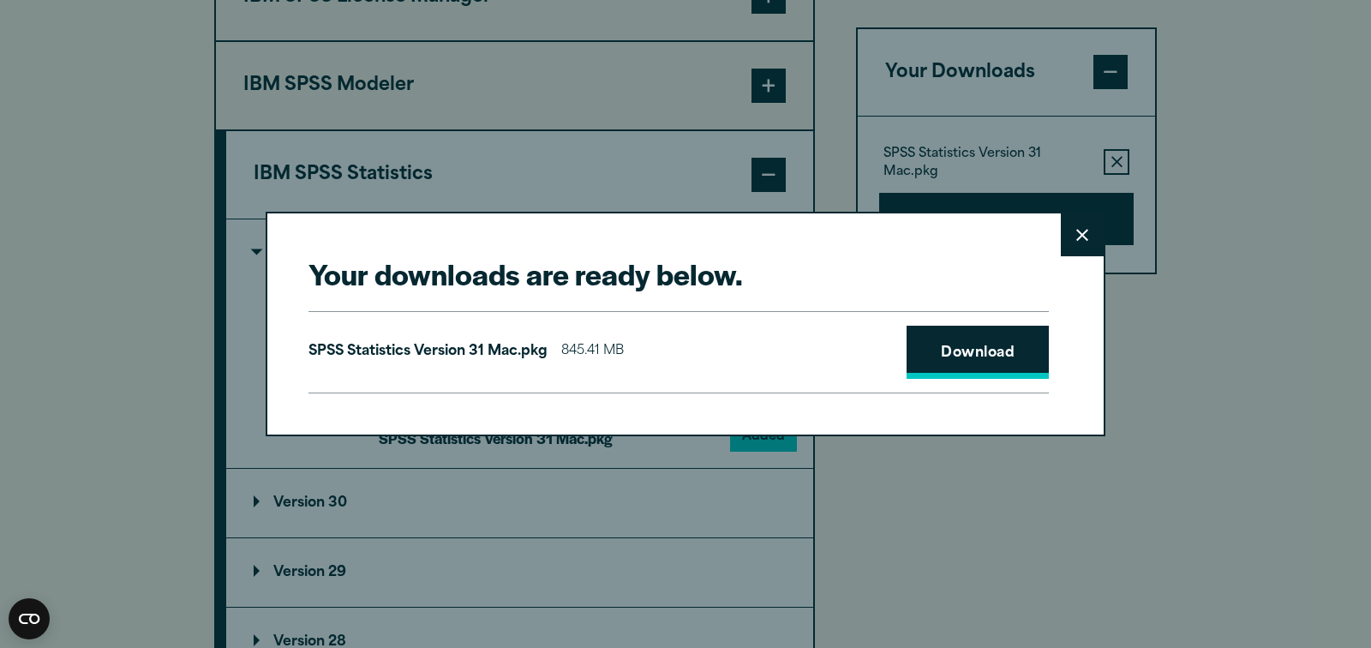
click at [953, 368] on link "Download" at bounding box center [978, 352] width 142 height 53
click at [1074, 231] on button "Close" at bounding box center [1082, 234] width 43 height 43
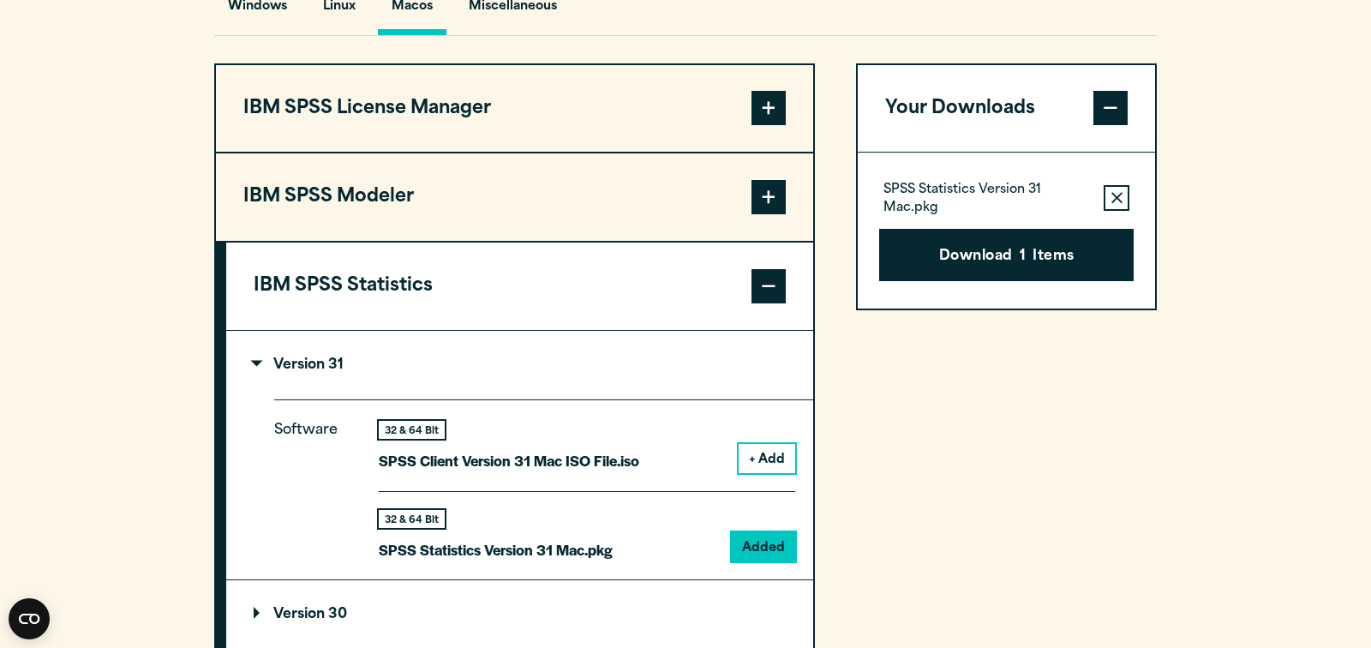
scroll to position [887, 0]
